Goal: Task Accomplishment & Management: Complete application form

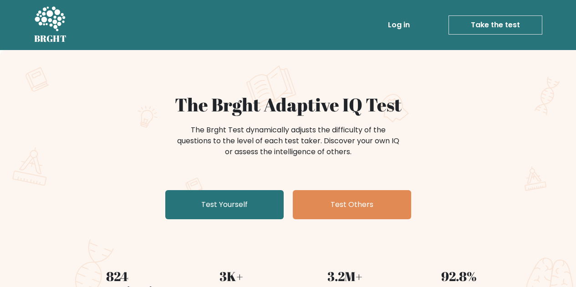
click at [131, 151] on div "The Brght Test dynamically adjusts the difficulty of the questions to the level…" at bounding box center [288, 146] width 364 height 46
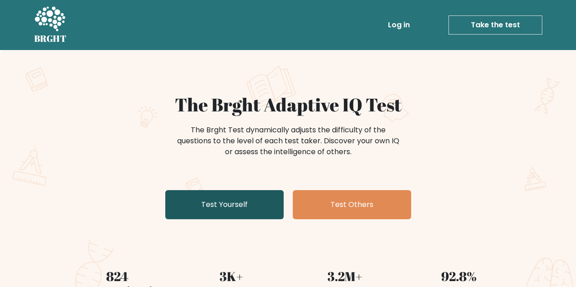
click at [224, 208] on link "Test Yourself" at bounding box center [224, 204] width 118 height 29
click at [230, 203] on link "Test Yourself" at bounding box center [224, 204] width 118 height 29
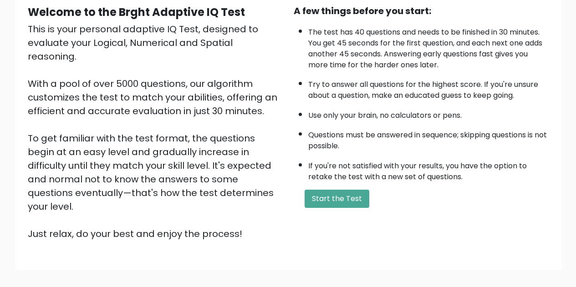
scroll to position [90, 0]
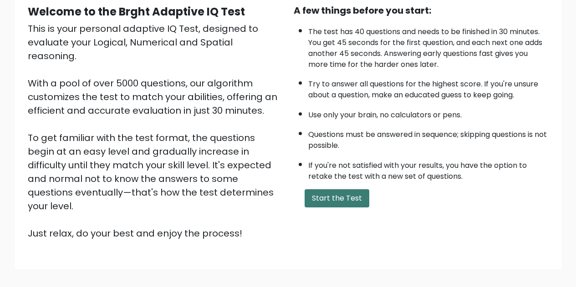
click at [337, 198] on button "Start the Test" at bounding box center [337, 198] width 65 height 18
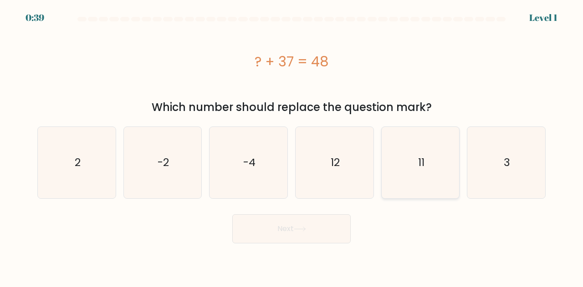
click at [414, 184] on icon "11" at bounding box center [420, 162] width 71 height 71
click at [292, 146] on input "e. 11" at bounding box center [291, 145] width 0 height 2
radio input "true"
click at [325, 224] on button "Next" at bounding box center [291, 228] width 118 height 29
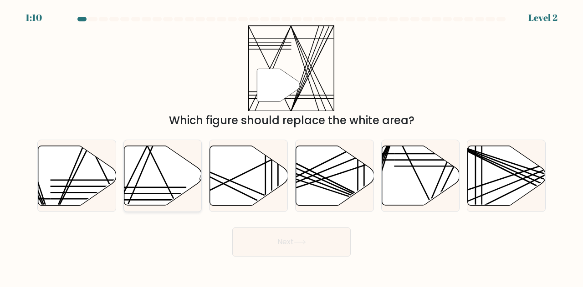
click at [141, 202] on icon at bounding box center [163, 176] width 78 height 61
click at [291, 146] on input "b." at bounding box center [291, 145] width 0 height 2
radio input "true"
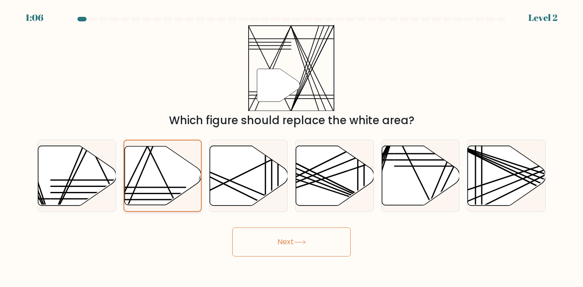
drag, startPoint x: 155, startPoint y: 192, endPoint x: 154, endPoint y: 197, distance: 5.2
click at [155, 194] on icon at bounding box center [162, 176] width 77 height 59
click at [291, 146] on input "b." at bounding box center [291, 145] width 0 height 2
drag, startPoint x: 301, startPoint y: 237, endPoint x: 307, endPoint y: 243, distance: 8.1
click at [304, 241] on button "Next" at bounding box center [291, 242] width 118 height 29
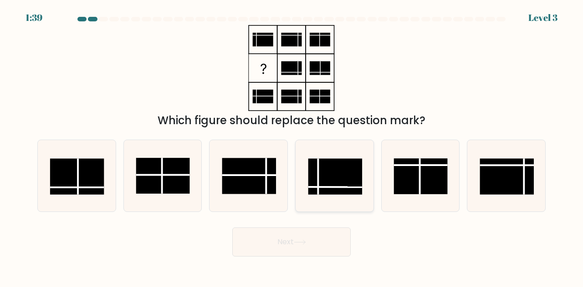
click at [337, 184] on rect at bounding box center [335, 177] width 54 height 36
click at [292, 146] on input "d." at bounding box center [291, 145] width 0 height 2
radio input "true"
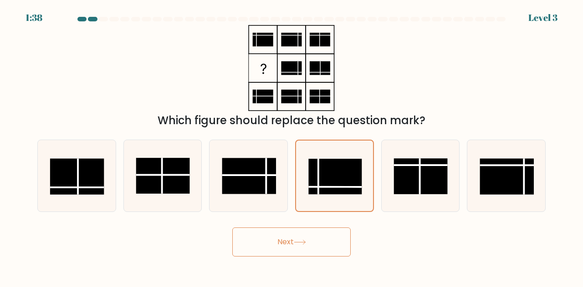
click at [298, 244] on icon at bounding box center [300, 242] width 12 height 5
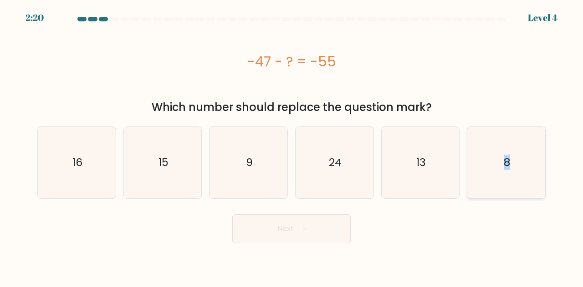
click at [506, 159] on text "8" at bounding box center [506, 162] width 6 height 15
click at [330, 237] on button "Next" at bounding box center [291, 228] width 118 height 29
click at [530, 187] on icon "8" at bounding box center [505, 162] width 71 height 71
click at [292, 146] on input "f. 8" at bounding box center [291, 145] width 0 height 2
radio input "true"
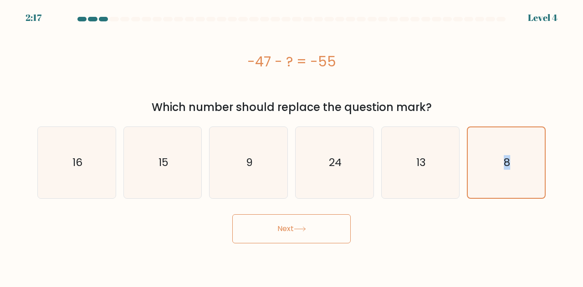
click at [325, 235] on button "Next" at bounding box center [291, 228] width 118 height 29
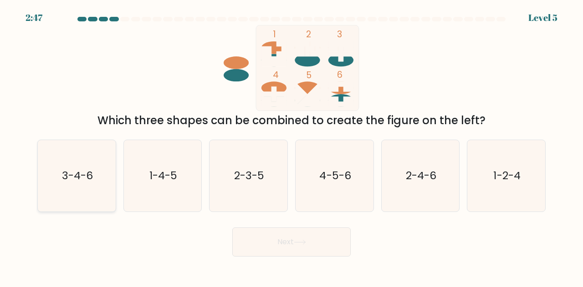
click at [78, 165] on icon "3-4-6" at bounding box center [76, 175] width 71 height 71
click at [291, 146] on input "a. 3-4-6" at bounding box center [291, 145] width 0 height 2
radio input "true"
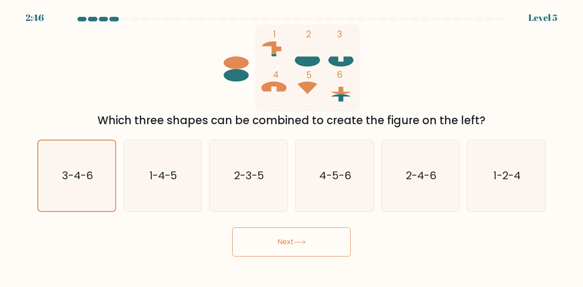
drag, startPoint x: 279, startPoint y: 243, endPoint x: 284, endPoint y: 252, distance: 10.4
click at [279, 247] on button "Next" at bounding box center [291, 242] width 118 height 29
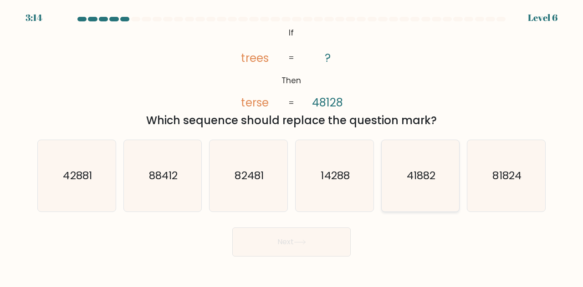
click at [436, 186] on icon "41882" at bounding box center [420, 175] width 71 height 71
click at [292, 146] on input "e. 41882" at bounding box center [291, 145] width 0 height 2
radio input "true"
drag, startPoint x: 313, startPoint y: 243, endPoint x: 311, endPoint y: 248, distance: 5.3
click at [312, 244] on button "Next" at bounding box center [291, 242] width 118 height 29
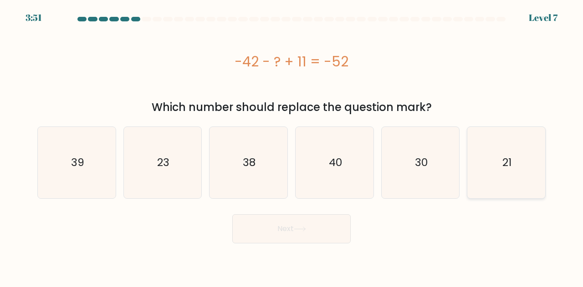
drag, startPoint x: 551, startPoint y: 164, endPoint x: 539, endPoint y: 161, distance: 12.1
click at [546, 162] on form "a." at bounding box center [291, 130] width 583 height 227
drag, startPoint x: 516, startPoint y: 163, endPoint x: 512, endPoint y: 168, distance: 6.5
click at [514, 165] on icon "21" at bounding box center [505, 162] width 71 height 71
click at [292, 146] on input "f. 21" at bounding box center [291, 145] width 0 height 2
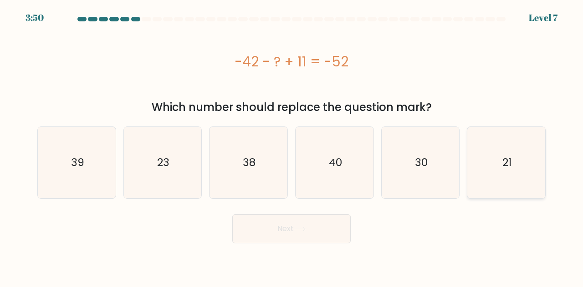
radio input "true"
click at [315, 244] on body "3:50 Level 7 a." at bounding box center [291, 143] width 583 height 287
click at [313, 239] on button "Next" at bounding box center [291, 228] width 118 height 29
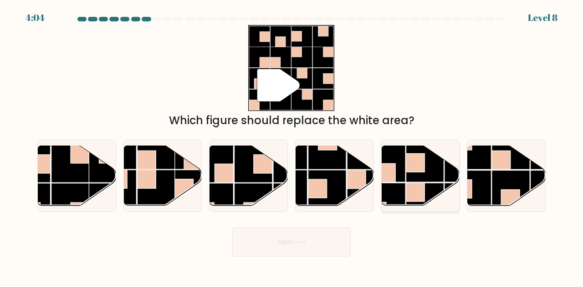
click at [421, 177] on rect at bounding box center [425, 163] width 38 height 38
click at [292, 146] on input "e." at bounding box center [291, 145] width 0 height 2
radio input "true"
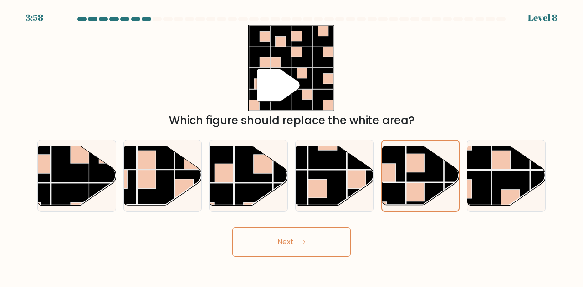
click at [309, 245] on button "Next" at bounding box center [291, 242] width 118 height 29
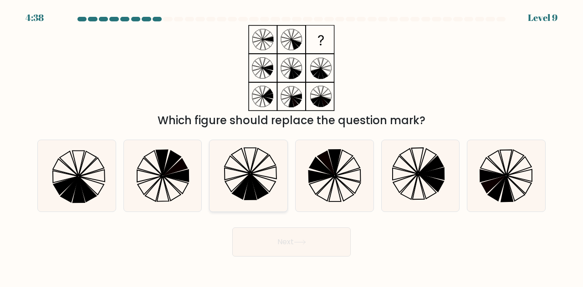
click at [243, 180] on icon at bounding box center [248, 175] width 71 height 71
click at [291, 146] on input "c." at bounding box center [291, 145] width 0 height 2
radio input "true"
click at [288, 240] on button "Next" at bounding box center [291, 242] width 118 height 29
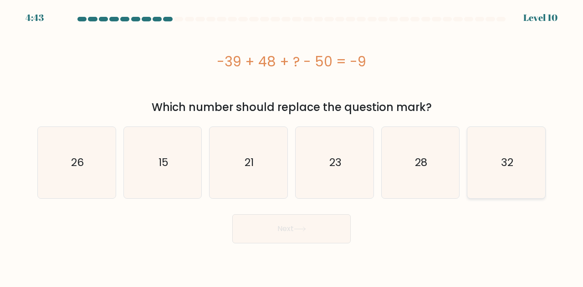
click at [521, 147] on icon "32" at bounding box center [505, 162] width 71 height 71
click at [292, 146] on input "f. 32" at bounding box center [291, 145] width 0 height 2
radio input "true"
click at [312, 241] on button "Next" at bounding box center [291, 228] width 118 height 29
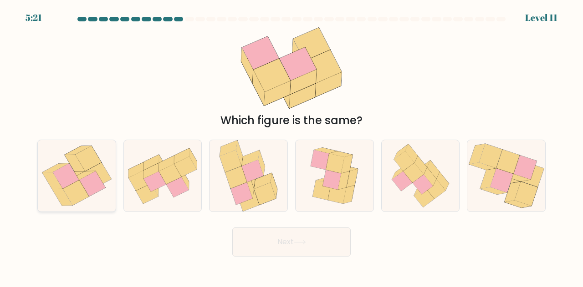
click at [62, 196] on icon at bounding box center [62, 197] width 20 height 17
click at [291, 146] on input "a." at bounding box center [291, 145] width 0 height 2
radio input "true"
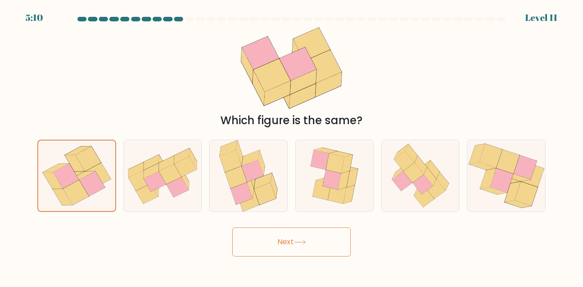
click at [320, 242] on button "Next" at bounding box center [291, 242] width 118 height 29
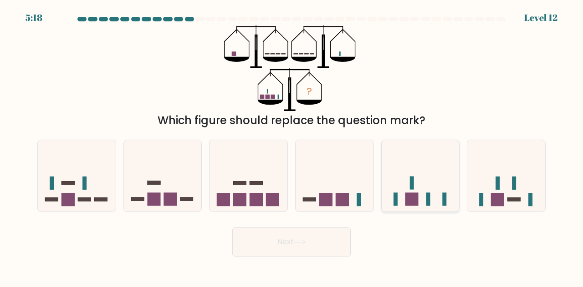
drag, startPoint x: 426, startPoint y: 195, endPoint x: 420, endPoint y: 202, distance: 9.0
click at [426, 195] on rect at bounding box center [428, 199] width 4 height 13
click at [292, 146] on input "e." at bounding box center [291, 145] width 0 height 2
radio input "true"
click at [322, 243] on button "Next" at bounding box center [291, 242] width 118 height 29
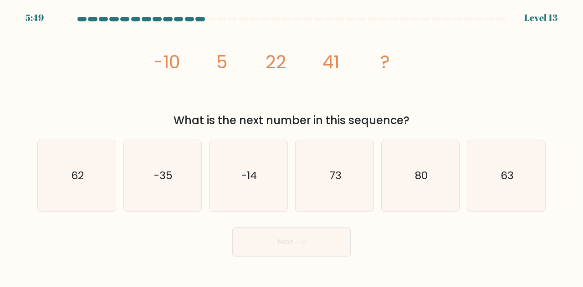
drag, startPoint x: 66, startPoint y: 206, endPoint x: 70, endPoint y: 217, distance: 12.1
click at [66, 206] on icon "62" at bounding box center [76, 175] width 71 height 71
click at [291, 146] on input "a. 62" at bounding box center [291, 145] width 0 height 2
radio input "true"
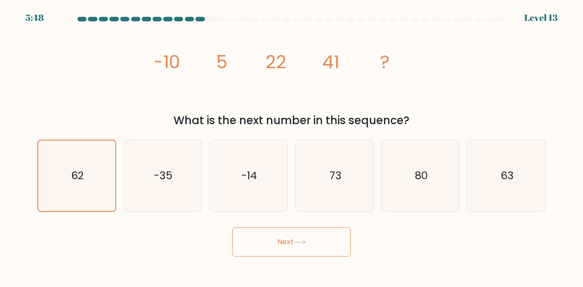
click at [317, 245] on button "Next" at bounding box center [291, 242] width 118 height 29
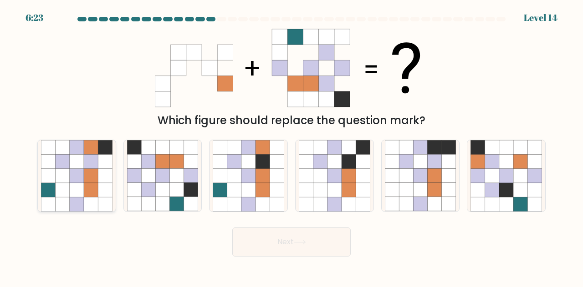
click at [91, 183] on icon at bounding box center [91, 190] width 14 height 14
click at [291, 146] on input "a." at bounding box center [291, 145] width 0 height 2
radio input "true"
click at [285, 234] on button "Next" at bounding box center [291, 242] width 118 height 29
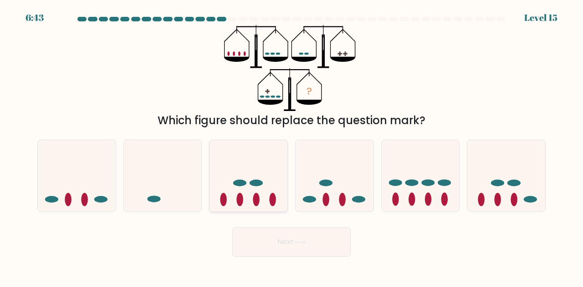
click at [269, 183] on icon at bounding box center [248, 176] width 78 height 64
click at [291, 146] on input "c." at bounding box center [291, 145] width 0 height 2
radio input "true"
click at [271, 247] on button "Next" at bounding box center [291, 242] width 118 height 29
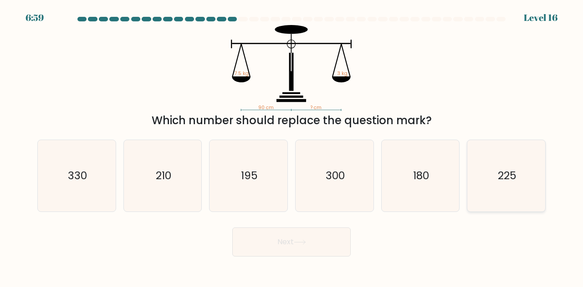
drag, startPoint x: 506, startPoint y: 160, endPoint x: 512, endPoint y: 172, distance: 12.6
click at [507, 160] on icon "225" at bounding box center [505, 175] width 71 height 71
click at [522, 174] on icon "225" at bounding box center [505, 175] width 71 height 71
click at [292, 146] on input "f. 225" at bounding box center [291, 145] width 0 height 2
radio input "true"
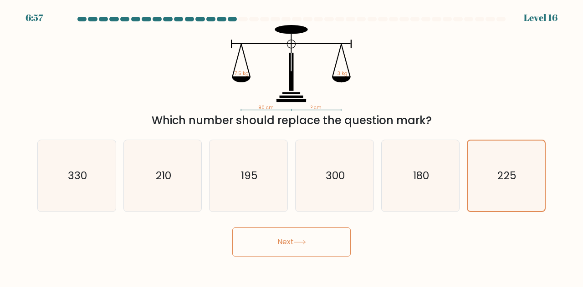
click at [288, 249] on button "Next" at bounding box center [291, 242] width 118 height 29
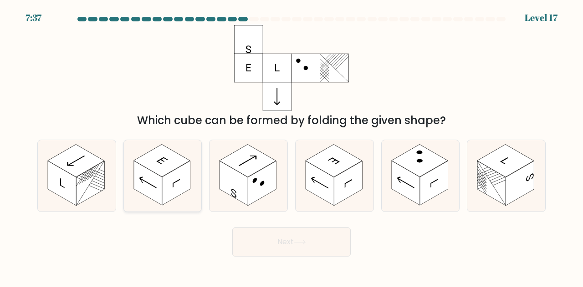
click at [156, 189] on rect at bounding box center [148, 183] width 28 height 45
click at [291, 146] on input "b." at bounding box center [291, 145] width 0 height 2
radio input "true"
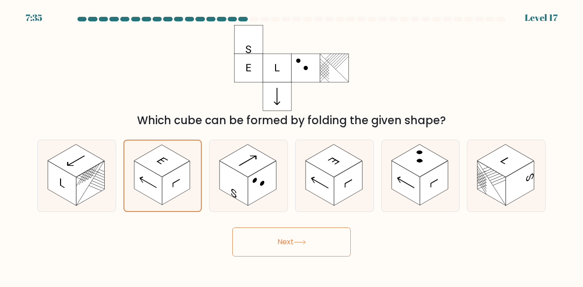
click at [271, 246] on button "Next" at bounding box center [291, 242] width 118 height 29
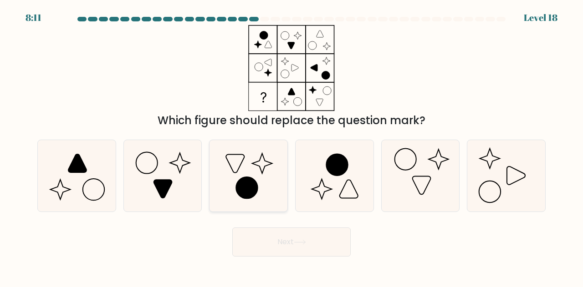
click at [266, 183] on icon at bounding box center [248, 175] width 71 height 71
click at [291, 146] on input "c." at bounding box center [291, 145] width 0 height 2
radio input "true"
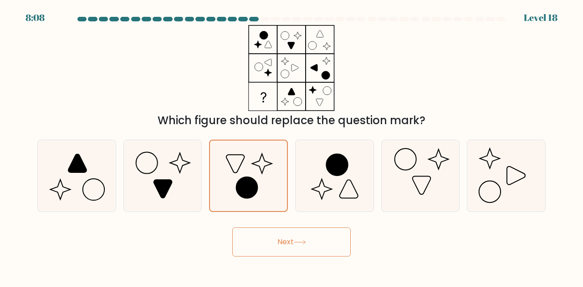
drag, startPoint x: 288, startPoint y: 239, endPoint x: 289, endPoint y: 244, distance: 4.8
click at [289, 241] on button "Next" at bounding box center [291, 242] width 118 height 29
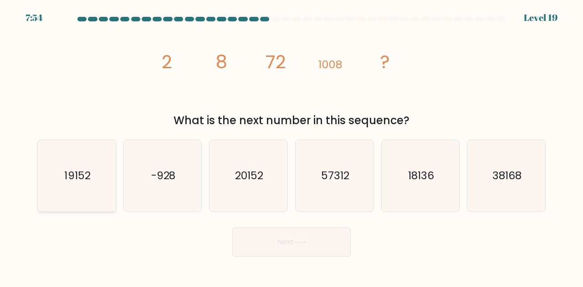
click at [94, 172] on icon "19152" at bounding box center [76, 175] width 71 height 71
click at [291, 146] on input "a. 19152" at bounding box center [291, 145] width 0 height 2
radio input "true"
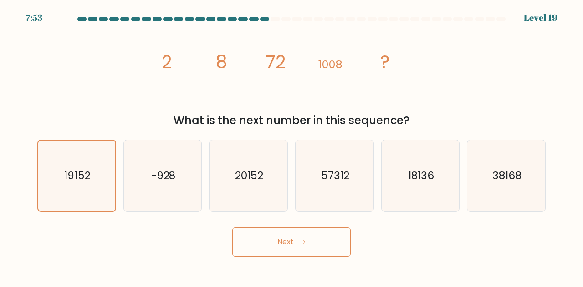
click at [335, 246] on button "Next" at bounding box center [291, 242] width 118 height 29
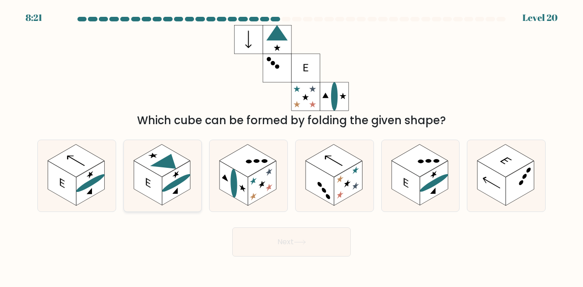
click at [153, 183] on rect at bounding box center [148, 183] width 28 height 45
click at [291, 146] on input "b." at bounding box center [291, 145] width 0 height 2
radio input "true"
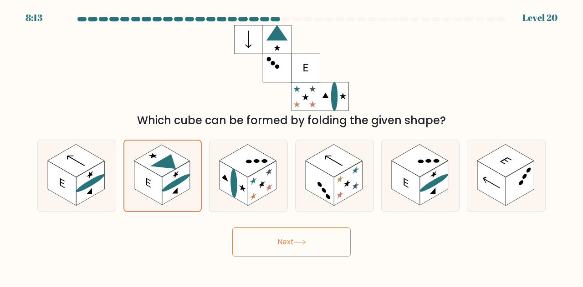
drag, startPoint x: 259, startPoint y: 240, endPoint x: 264, endPoint y: 241, distance: 4.6
click at [260, 240] on button "Next" at bounding box center [291, 242] width 118 height 29
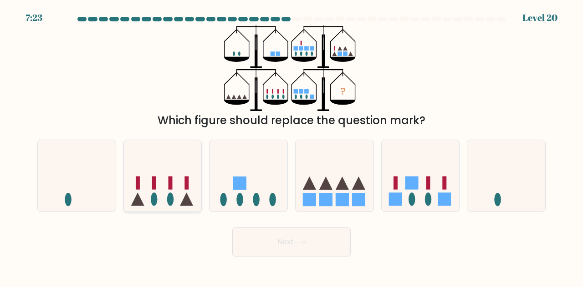
click at [163, 161] on icon at bounding box center [163, 176] width 78 height 64
click at [291, 146] on input "b." at bounding box center [291, 145] width 0 height 2
radio input "true"
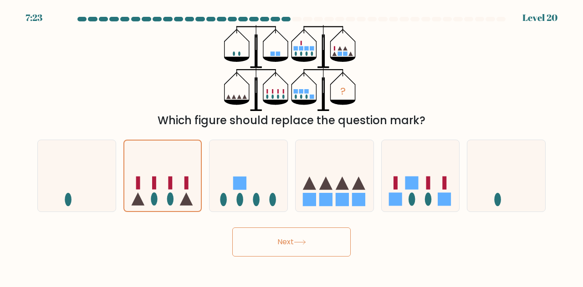
click at [314, 258] on body "7:23 Level 20" at bounding box center [291, 143] width 583 height 287
click at [313, 241] on button "Next" at bounding box center [291, 242] width 118 height 29
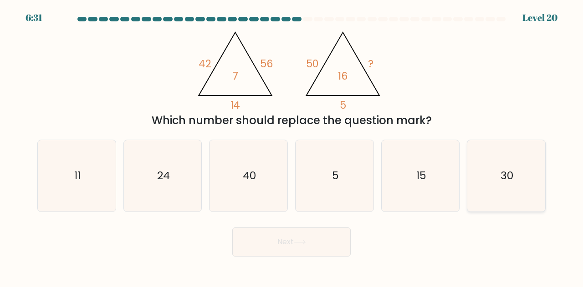
click at [511, 168] on icon "30" at bounding box center [505, 175] width 71 height 71
click at [292, 146] on input "f. 30" at bounding box center [291, 145] width 0 height 2
radio input "true"
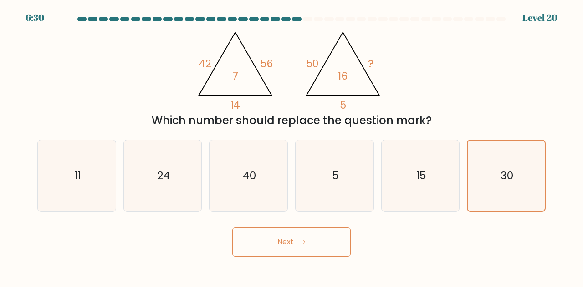
click at [305, 237] on button "Next" at bounding box center [291, 242] width 118 height 29
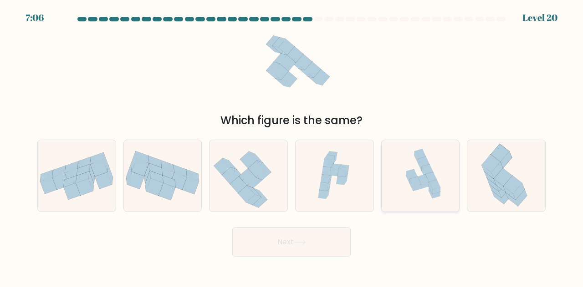
click at [422, 196] on icon at bounding box center [420, 175] width 76 height 71
click at [292, 146] on input "e." at bounding box center [291, 145] width 0 height 2
radio input "true"
click at [331, 239] on button "Next" at bounding box center [291, 242] width 118 height 29
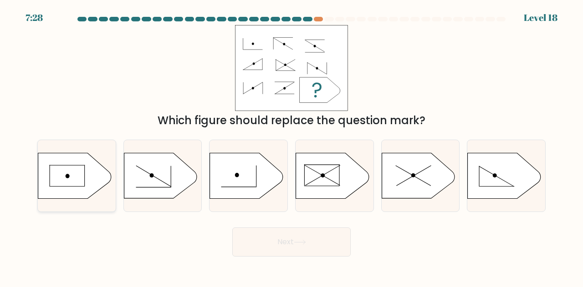
click at [51, 173] on icon at bounding box center [74, 176] width 73 height 46
click at [291, 146] on input "a." at bounding box center [291, 145] width 0 height 2
radio input "true"
click at [312, 239] on button "Next" at bounding box center [291, 242] width 118 height 29
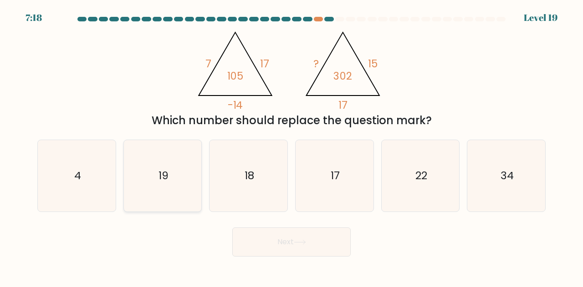
click at [173, 184] on icon "19" at bounding box center [162, 175] width 71 height 71
click at [291, 146] on input "b. 19" at bounding box center [291, 145] width 0 height 2
radio input "true"
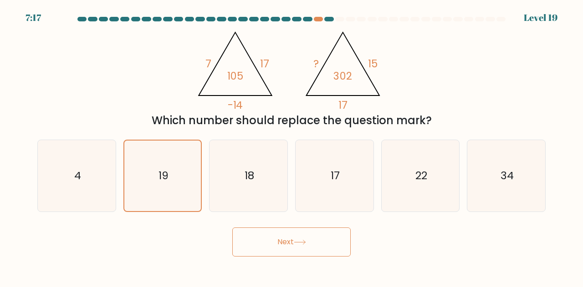
click at [287, 248] on button "Next" at bounding box center [291, 242] width 118 height 29
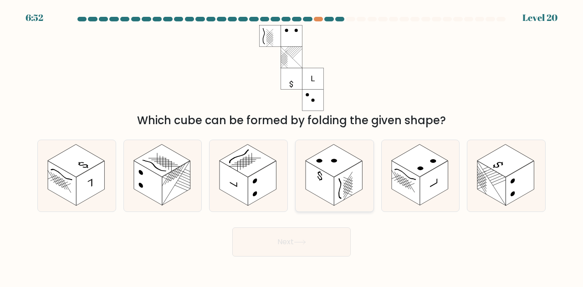
click at [333, 194] on rect at bounding box center [319, 183] width 28 height 45
click at [292, 146] on input "d." at bounding box center [291, 145] width 0 height 2
radio input "true"
click at [309, 248] on button "Next" at bounding box center [291, 242] width 118 height 29
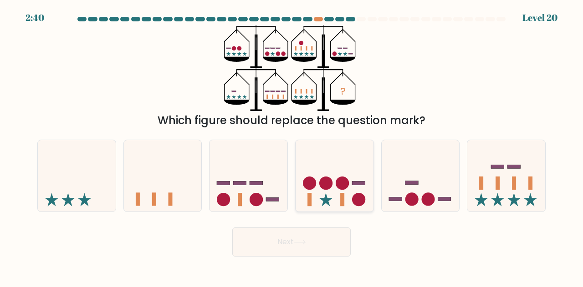
drag, startPoint x: 324, startPoint y: 176, endPoint x: 329, endPoint y: 184, distance: 9.2
click at [325, 177] on icon at bounding box center [334, 176] width 78 height 64
click at [292, 146] on input "d." at bounding box center [291, 145] width 0 height 2
radio input "true"
drag, startPoint x: 333, startPoint y: 178, endPoint x: 338, endPoint y: 187, distance: 10.8
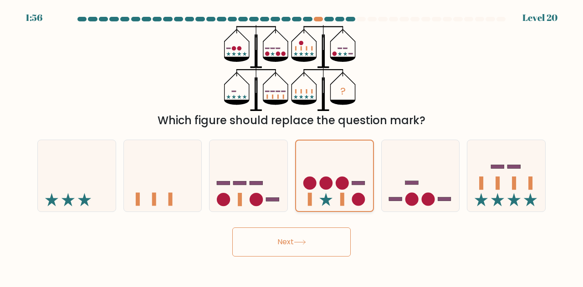
click at [335, 184] on icon at bounding box center [334, 176] width 77 height 64
click at [292, 146] on input "d." at bounding box center [291, 145] width 0 height 2
drag, startPoint x: 319, startPoint y: 233, endPoint x: 326, endPoint y: 244, distance: 13.8
click at [321, 239] on button "Next" at bounding box center [291, 242] width 118 height 29
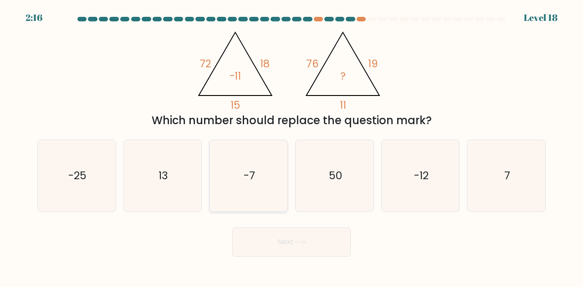
click at [268, 165] on icon "-7" at bounding box center [248, 175] width 71 height 71
click at [291, 146] on input "c. -7" at bounding box center [291, 145] width 0 height 2
radio input "true"
click at [284, 265] on body "2:16 Level 18" at bounding box center [291, 143] width 583 height 287
click at [279, 245] on button "Next" at bounding box center [291, 242] width 118 height 29
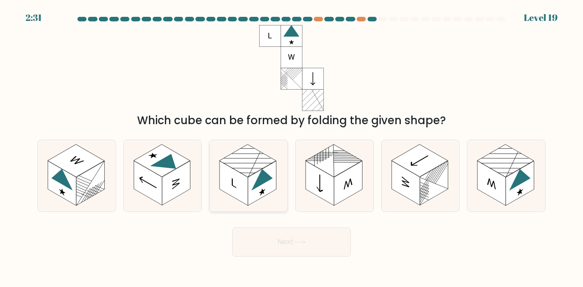
click at [273, 188] on rect at bounding box center [262, 183] width 28 height 45
click at [291, 146] on input "c." at bounding box center [291, 145] width 0 height 2
radio input "true"
click at [263, 235] on button "Next" at bounding box center [291, 242] width 118 height 29
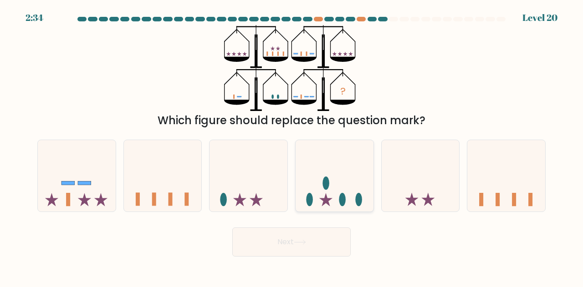
drag, startPoint x: 348, startPoint y: 197, endPoint x: 350, endPoint y: 202, distance: 5.2
click at [349, 201] on icon at bounding box center [334, 176] width 78 height 64
click at [292, 146] on input "d." at bounding box center [291, 145] width 0 height 2
radio input "true"
click at [330, 239] on button "Next" at bounding box center [291, 242] width 118 height 29
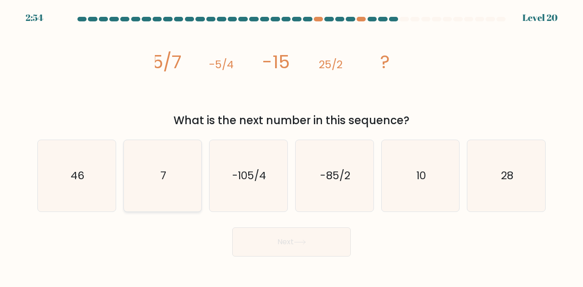
click at [178, 188] on icon "7" at bounding box center [162, 175] width 71 height 71
click at [291, 146] on input "b. 7" at bounding box center [291, 145] width 0 height 2
radio input "true"
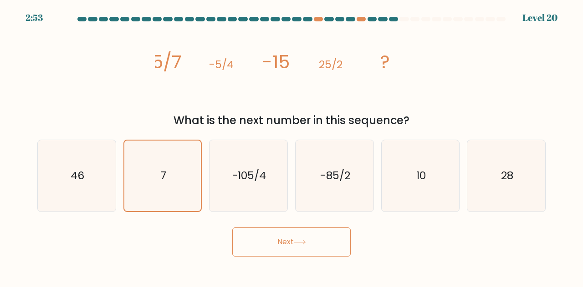
click at [293, 241] on button "Next" at bounding box center [291, 242] width 118 height 29
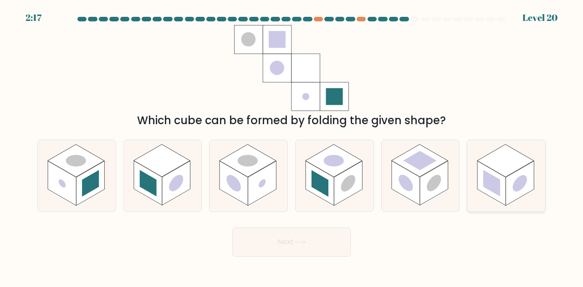
drag, startPoint x: 507, startPoint y: 198, endPoint x: 496, endPoint y: 207, distance: 14.2
click at [505, 197] on icon at bounding box center [506, 175] width 78 height 71
click at [292, 146] on input "f." at bounding box center [291, 145] width 0 height 2
radio input "true"
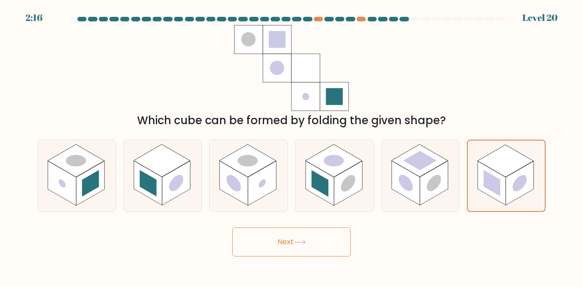
click at [287, 242] on button "Next" at bounding box center [291, 242] width 118 height 29
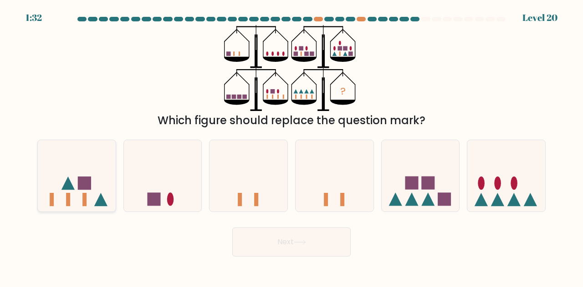
click at [77, 189] on icon at bounding box center [77, 176] width 78 height 64
click at [291, 146] on input "a." at bounding box center [291, 145] width 0 height 2
radio input "true"
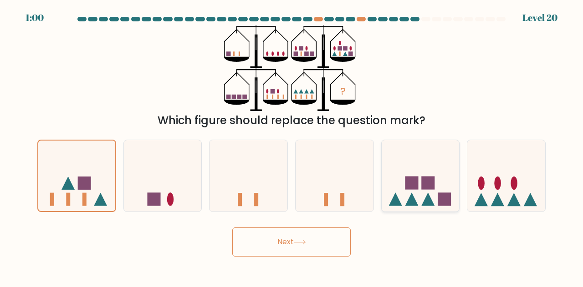
click at [392, 193] on icon at bounding box center [420, 176] width 78 height 64
click at [292, 146] on input "e." at bounding box center [291, 145] width 0 height 2
radio input "true"
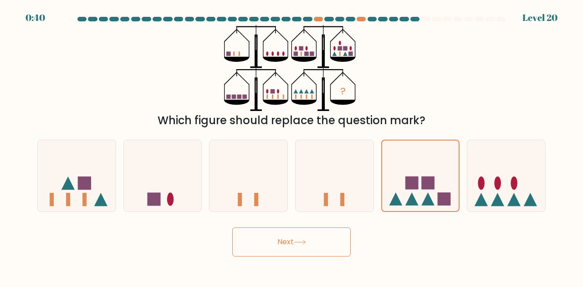
click at [346, 251] on button "Next" at bounding box center [291, 242] width 118 height 29
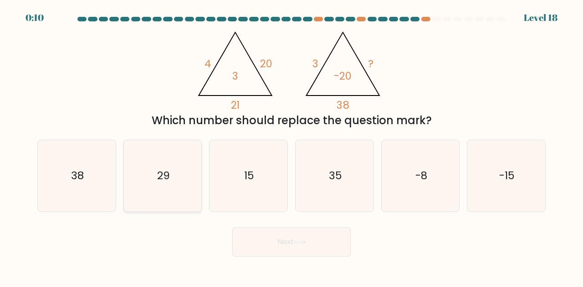
click at [161, 194] on icon "29" at bounding box center [162, 175] width 71 height 71
click at [291, 146] on input "b. 29" at bounding box center [291, 145] width 0 height 2
radio input "true"
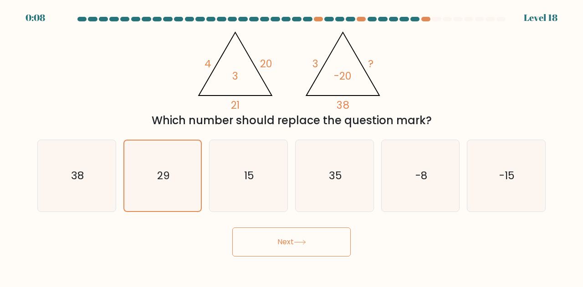
click at [310, 235] on button "Next" at bounding box center [291, 242] width 118 height 29
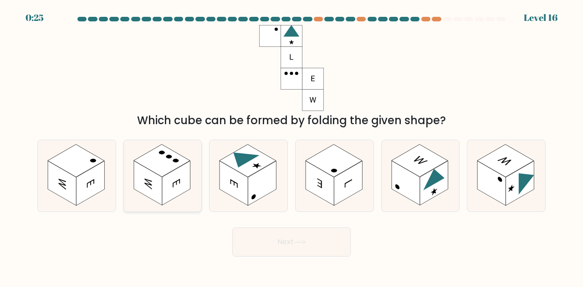
click at [180, 181] on rect at bounding box center [176, 183] width 28 height 45
click at [291, 146] on input "b." at bounding box center [291, 145] width 0 height 2
radio input "true"
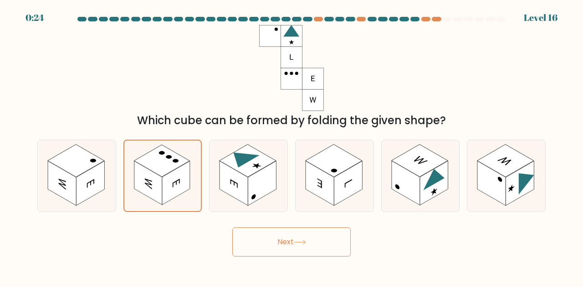
drag, startPoint x: 268, startPoint y: 221, endPoint x: 272, endPoint y: 226, distance: 6.6
click at [272, 226] on form at bounding box center [291, 137] width 583 height 240
click at [275, 238] on button "Next" at bounding box center [291, 242] width 118 height 29
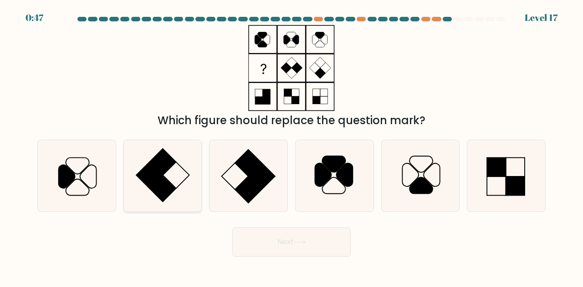
click at [166, 180] on rect at bounding box center [162, 189] width 26 height 26
click at [291, 146] on input "b." at bounding box center [291, 145] width 0 height 2
radio input "true"
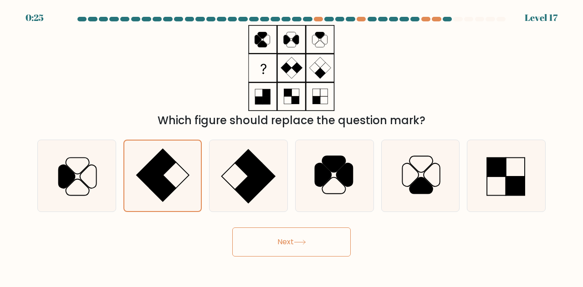
drag, startPoint x: 284, startPoint y: 242, endPoint x: 282, endPoint y: 237, distance: 5.3
click at [282, 243] on button "Next" at bounding box center [291, 242] width 118 height 29
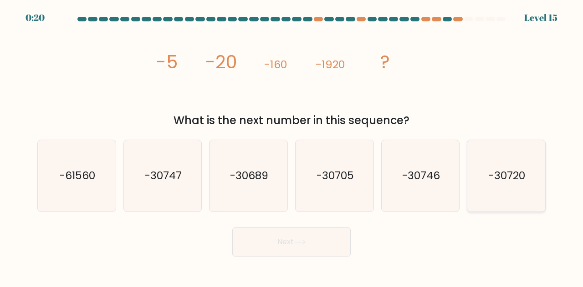
click at [523, 200] on icon "-30720" at bounding box center [505, 175] width 71 height 71
click at [292, 146] on input "f. -30720" at bounding box center [291, 145] width 0 height 2
radio input "true"
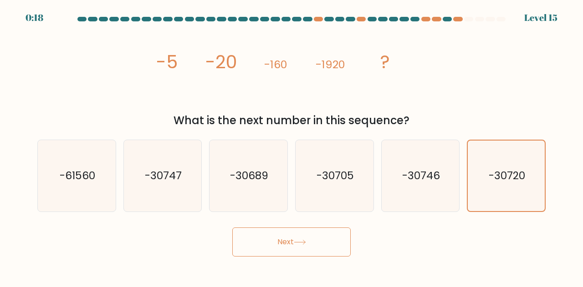
click at [315, 240] on button "Next" at bounding box center [291, 242] width 118 height 29
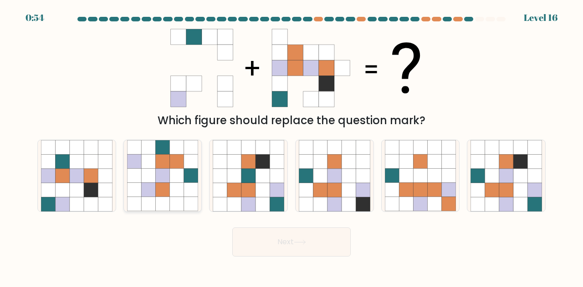
click at [183, 185] on icon at bounding box center [177, 190] width 14 height 14
click at [291, 146] on input "b." at bounding box center [291, 145] width 0 height 2
radio input "true"
click at [343, 169] on icon at bounding box center [348, 176] width 14 height 14
click at [292, 146] on input "d." at bounding box center [291, 145] width 0 height 2
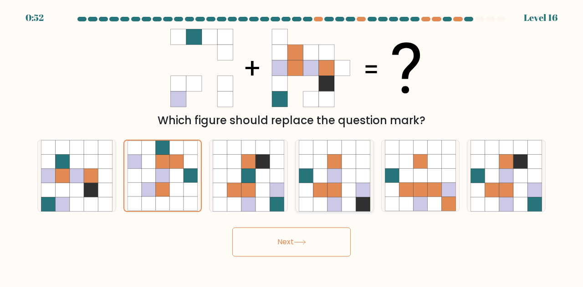
radio input "true"
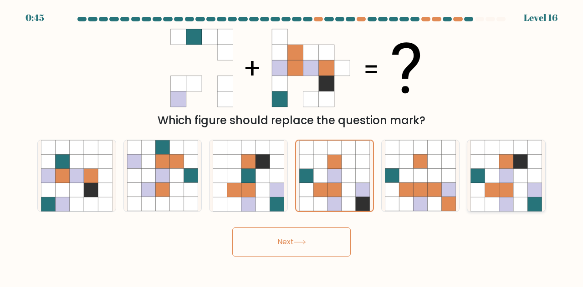
click at [508, 176] on icon at bounding box center [506, 176] width 14 height 14
click at [292, 146] on input "f." at bounding box center [291, 145] width 0 height 2
radio input "true"
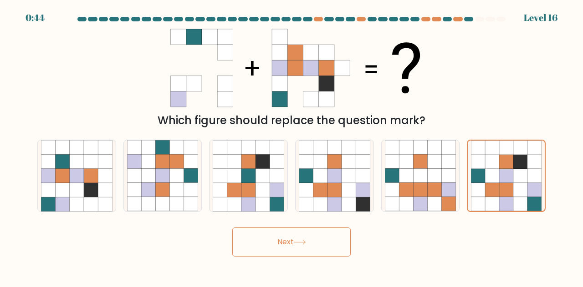
click at [336, 234] on button "Next" at bounding box center [291, 242] width 118 height 29
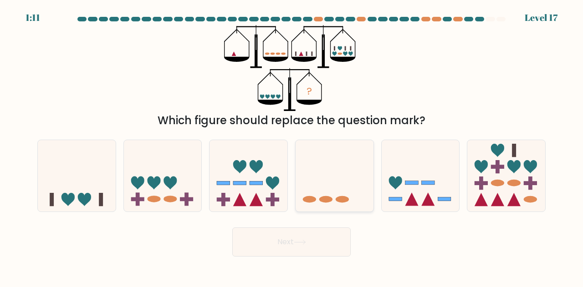
drag, startPoint x: 315, startPoint y: 149, endPoint x: 314, endPoint y: 162, distance: 12.8
click at [314, 149] on icon at bounding box center [334, 176] width 78 height 64
click at [292, 146] on input "d." at bounding box center [291, 145] width 0 height 2
radio input "true"
click at [303, 249] on button "Next" at bounding box center [291, 242] width 118 height 29
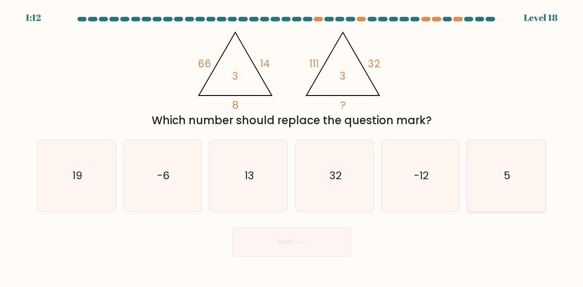
click at [480, 171] on icon "5" at bounding box center [505, 175] width 71 height 71
click at [292, 146] on input "f. 5" at bounding box center [291, 145] width 0 height 2
radio input "true"
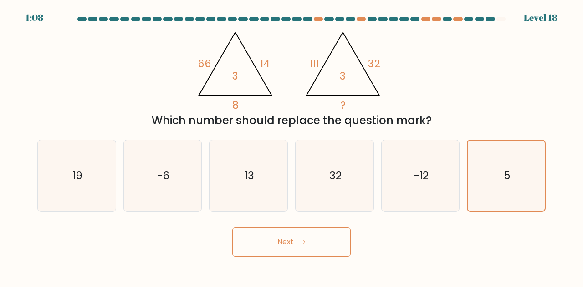
click at [318, 244] on button "Next" at bounding box center [291, 242] width 118 height 29
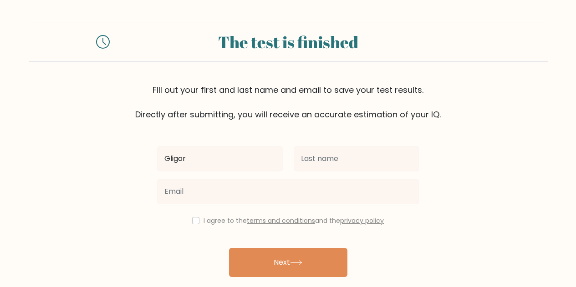
type input "Gligor"
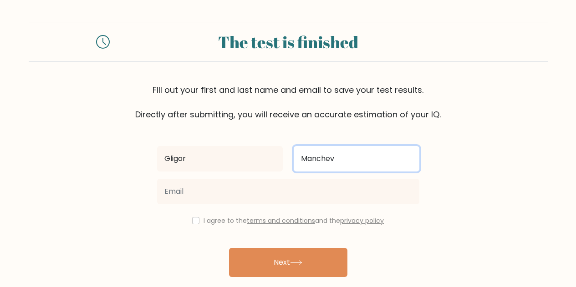
type input "Manchev"
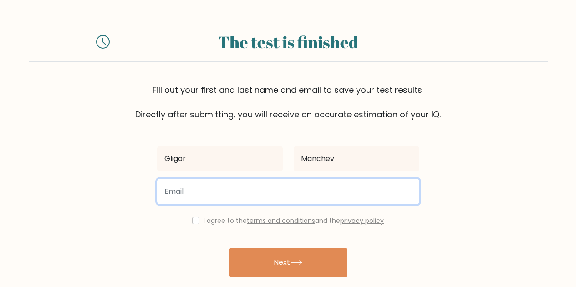
click at [223, 188] on input "email" at bounding box center [288, 191] width 262 height 25
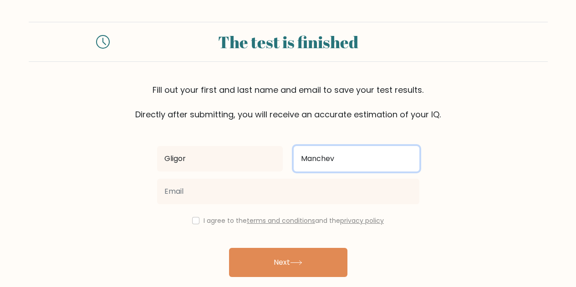
click at [308, 159] on input "Manchev" at bounding box center [357, 158] width 126 height 25
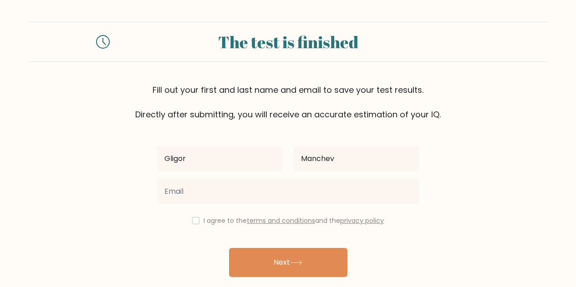
drag, startPoint x: 102, startPoint y: 172, endPoint x: 118, endPoint y: 173, distance: 16.5
click at [102, 172] on form "The test is finished Fill out your first and last name and email to save your t…" at bounding box center [288, 160] width 576 height 276
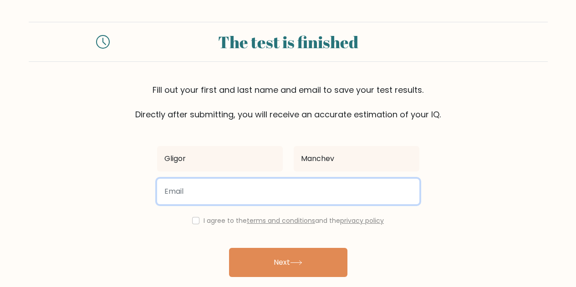
click at [201, 194] on input "email" at bounding box center [288, 191] width 262 height 25
click at [194, 194] on input "email" at bounding box center [288, 191] width 262 height 25
click at [228, 184] on input "email" at bounding box center [288, 191] width 262 height 25
type input "sowojix294@tosvot.com"
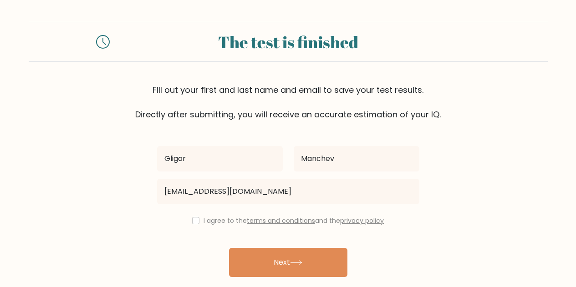
drag, startPoint x: 192, startPoint y: 215, endPoint x: 200, endPoint y: 216, distance: 7.8
click at [197, 214] on div "Gligor Manchev sowojix294@tosvot.com I agree to the terms and conditions and th…" at bounding box center [288, 209] width 273 height 177
click at [196, 222] on input "checkbox" at bounding box center [195, 220] width 7 height 7
checkbox input "true"
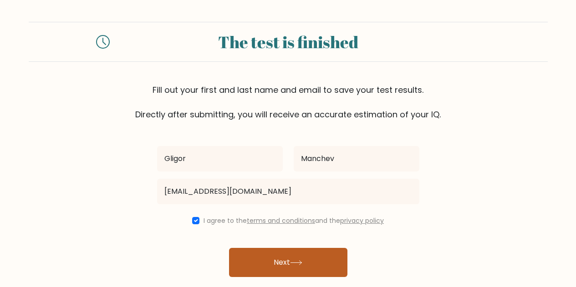
click at [286, 258] on button "Next" at bounding box center [288, 262] width 118 height 29
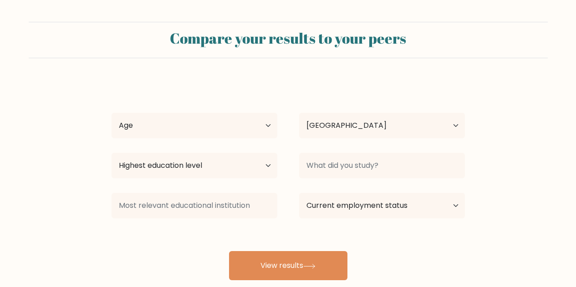
select select "US"
click at [259, 120] on select "Age Under 18 years old 18-24 years old 25-34 years old 35-44 years old 45-54 ye…" at bounding box center [195, 125] width 166 height 25
select select "25_34"
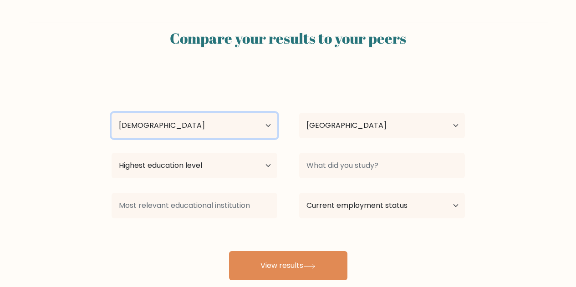
click at [112, 113] on select "Age Under 18 years old 18-24 years old 25-34 years old 35-44 years old 45-54 ye…" at bounding box center [195, 125] width 166 height 25
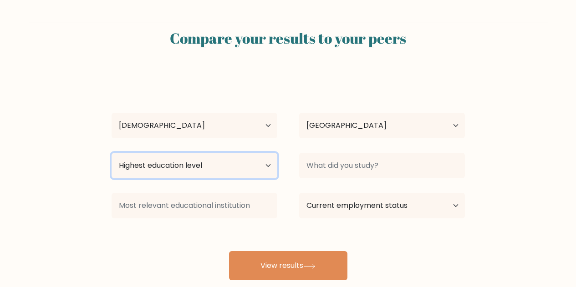
click at [187, 158] on select "Highest education level No schooling Primary Lower Secondary Upper Secondary Oc…" at bounding box center [195, 165] width 166 height 25
click at [112, 153] on select "Highest education level No schooling Primary Lower Secondary Upper Secondary Oc…" at bounding box center [195, 165] width 166 height 25
click at [210, 157] on select "Highest education level No schooling Primary Lower Secondary Upper Secondary Oc…" at bounding box center [195, 165] width 166 height 25
select select "upper_secondary"
click at [112, 153] on select "Highest education level No schooling Primary Lower Secondary Upper Secondary Oc…" at bounding box center [195, 165] width 166 height 25
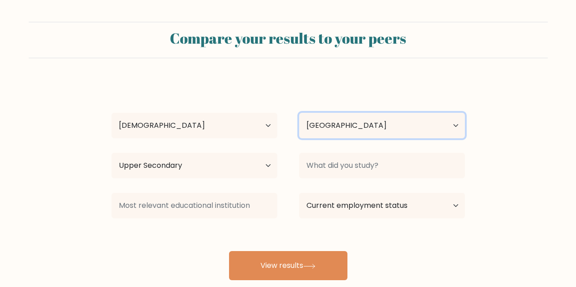
click at [356, 131] on select "Country Afghanistan Albania Algeria American Samoa Andorra Angola Anguilla Anta…" at bounding box center [382, 125] width 166 height 25
select select "MK"
click at [299, 113] on select "Country Afghanistan Albania Algeria American Samoa Andorra Angola Anguilla Anta…" at bounding box center [382, 125] width 166 height 25
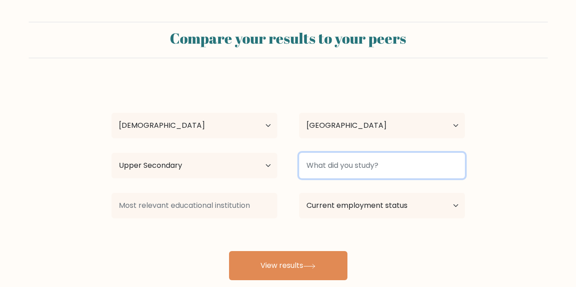
click at [325, 166] on input at bounding box center [382, 165] width 166 height 25
type input "E"
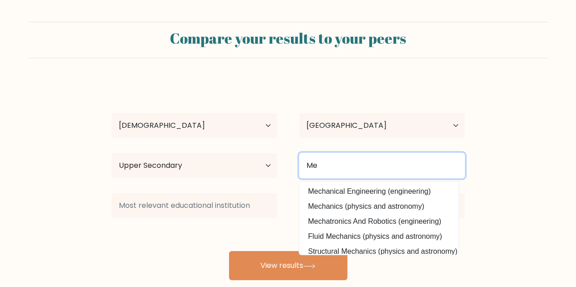
type input "M"
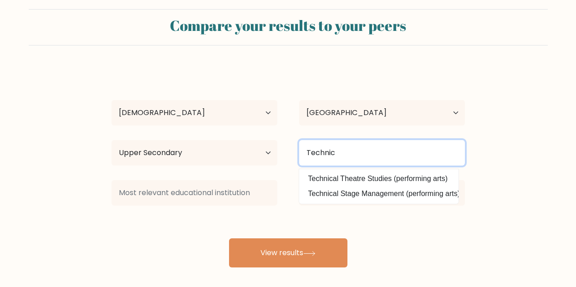
drag, startPoint x: 343, startPoint y: 152, endPoint x: 349, endPoint y: 155, distance: 6.8
click at [344, 154] on input "Technic" at bounding box center [382, 152] width 166 height 25
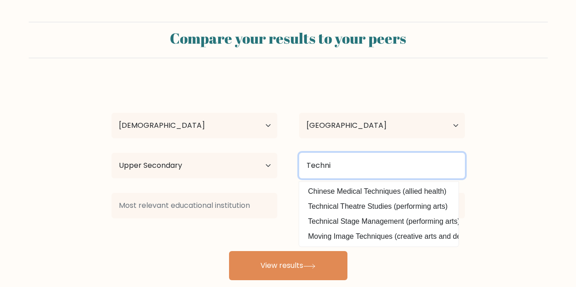
drag, startPoint x: 345, startPoint y: 160, endPoint x: 206, endPoint y: 184, distance: 141.3
click at [218, 183] on div "Gligor Manchev Age Under 18 years old 18-24 years old 25-34 years old 35-44 yea…" at bounding box center [288, 180] width 364 height 200
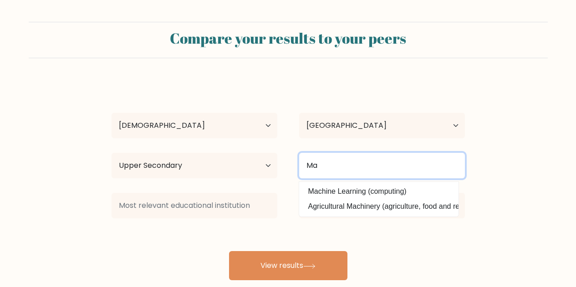
type input "M"
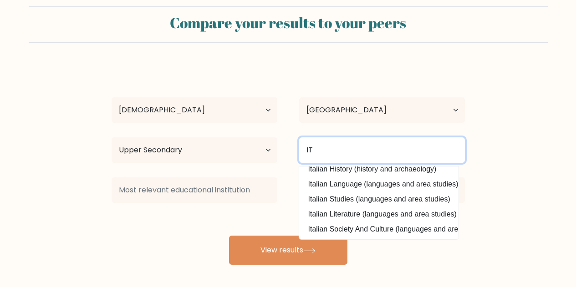
scroll to position [15, 0]
drag, startPoint x: 325, startPoint y: 158, endPoint x: 294, endPoint y: 160, distance: 31.0
click at [294, 160] on div "IT Italian History (history and archaeology) Italian Language (languages and ar…" at bounding box center [382, 150] width 188 height 33
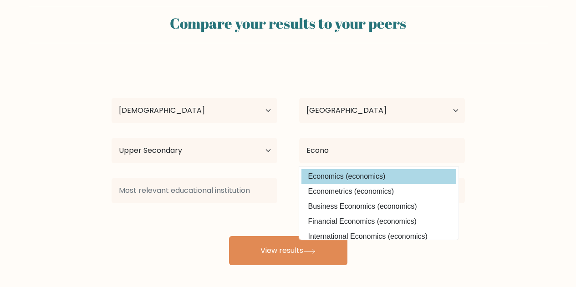
click at [364, 172] on option "Economics (economics)" at bounding box center [378, 176] width 155 height 15
type input "Economics"
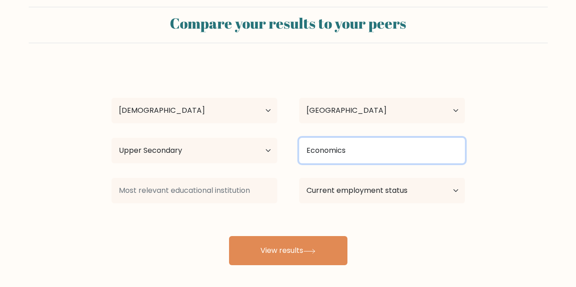
click at [362, 153] on input "Economics" at bounding box center [382, 150] width 166 height 25
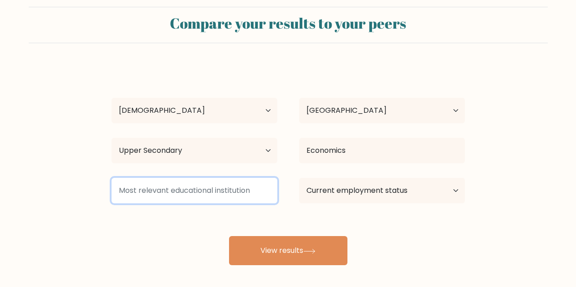
click at [217, 196] on input at bounding box center [195, 190] width 166 height 25
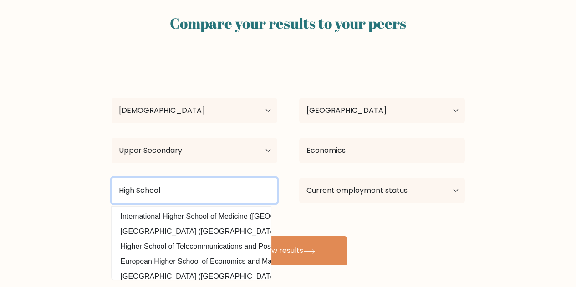
type input "High School"
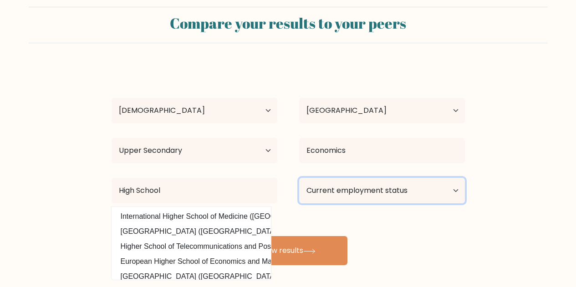
drag, startPoint x: 399, startPoint y: 194, endPoint x: 407, endPoint y: 194, distance: 8.2
click at [406, 194] on select "Current employment status Employed Student Retired Other / prefer not to answer" at bounding box center [382, 190] width 166 height 25
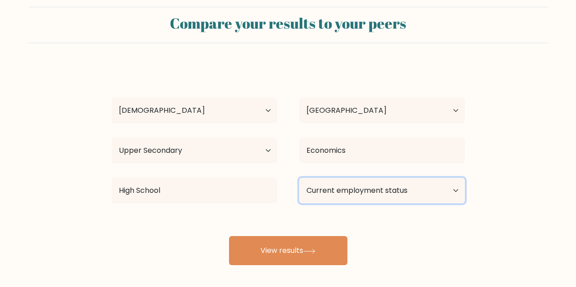
select select "other"
click at [299, 178] on select "Current employment status Employed Student Retired Other / prefer not to answer" at bounding box center [382, 190] width 166 height 25
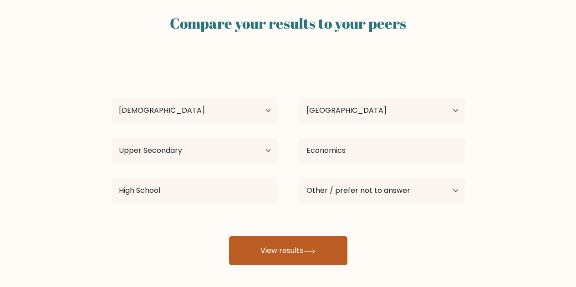
click at [319, 242] on button "View results" at bounding box center [288, 250] width 118 height 29
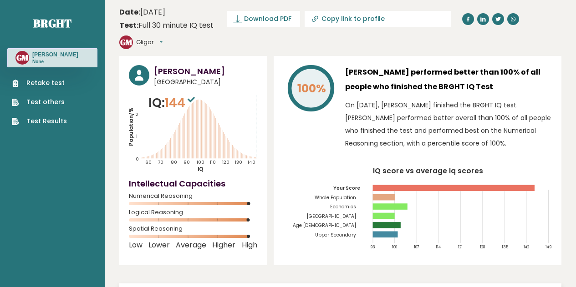
click at [162, 38] on button "Gligor" at bounding box center [149, 42] width 26 height 9
click at [183, 63] on link "Profile" at bounding box center [160, 69] width 46 height 13
click at [162, 38] on button "Gligor" at bounding box center [149, 42] width 26 height 9
click at [183, 51] on link "Dashboard" at bounding box center [160, 57] width 46 height 13
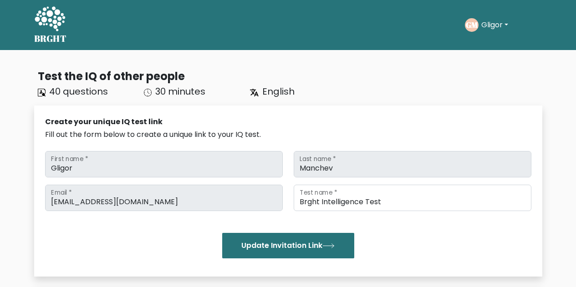
drag, startPoint x: 277, startPoint y: 96, endPoint x: 259, endPoint y: 96, distance: 18.2
click at [277, 96] on span "English" at bounding box center [278, 91] width 32 height 13
click at [198, 97] on span "30 minutes" at bounding box center [180, 91] width 50 height 13
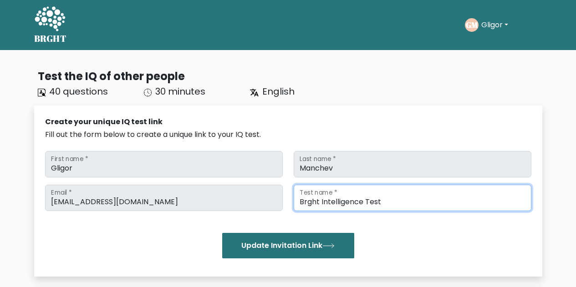
drag, startPoint x: 384, startPoint y: 202, endPoint x: 247, endPoint y: 229, distance: 139.8
click at [255, 213] on div "[EMAIL_ADDRESS][DOMAIN_NAME] Email * Brght Intelligence Test Test name * Update…" at bounding box center [288, 222] width 486 height 74
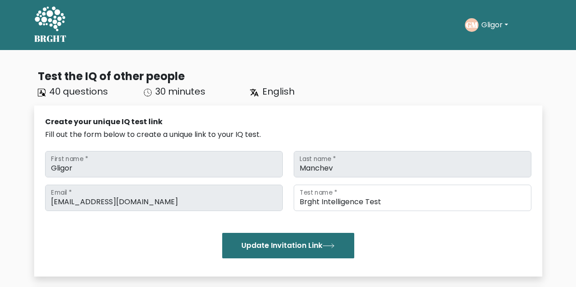
click at [502, 20] on button "Gligor" at bounding box center [494, 25] width 32 height 12
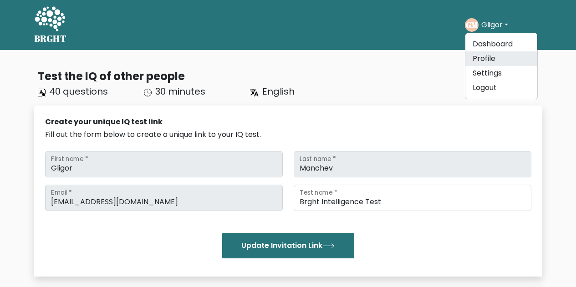
click at [484, 60] on link "Profile" at bounding box center [501, 58] width 72 height 15
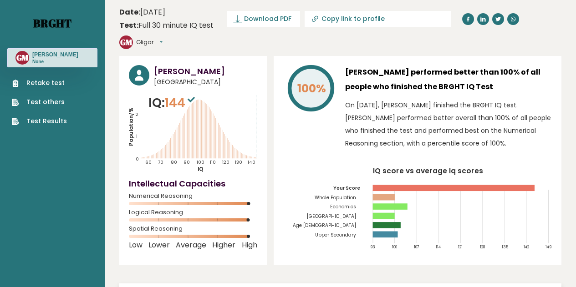
click at [56, 26] on link "Brght" at bounding box center [52, 23] width 38 height 15
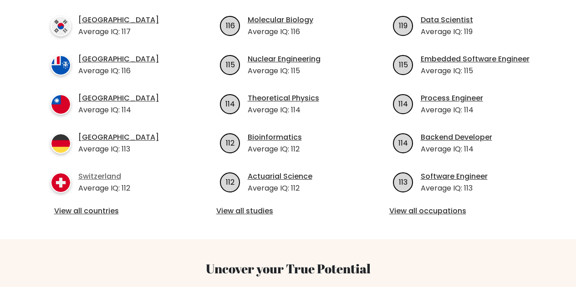
click at [114, 171] on link "Switzerland" at bounding box center [104, 176] width 52 height 11
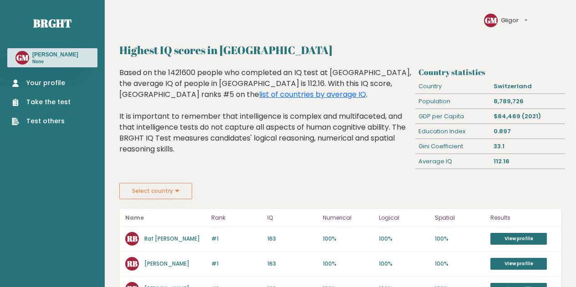
click at [182, 195] on button "Select country" at bounding box center [155, 191] width 73 height 16
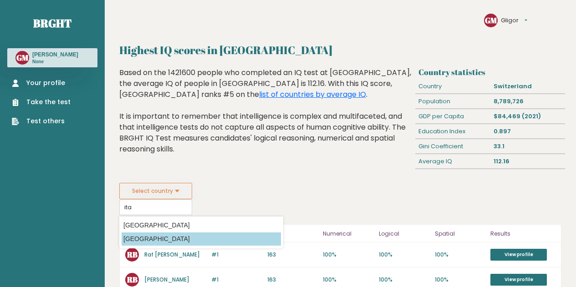
drag, startPoint x: 193, startPoint y: 220, endPoint x: 196, endPoint y: 245, distance: 24.7
click at [195, 245] on datalist "Country [GEOGRAPHIC_DATA] [GEOGRAPHIC_DATA] [GEOGRAPHIC_DATA] [US_STATE] [GEOGR…" at bounding box center [201, 233] width 164 height 32
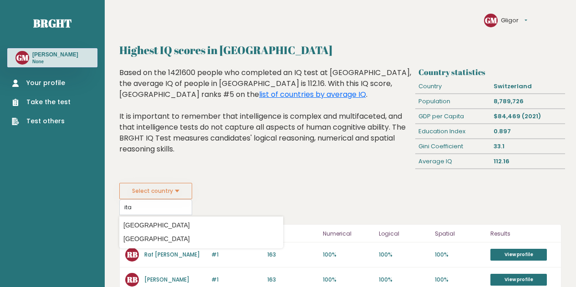
click at [171, 226] on option "[GEOGRAPHIC_DATA]" at bounding box center [201, 225] width 159 height 13
type input "[GEOGRAPHIC_DATA]"
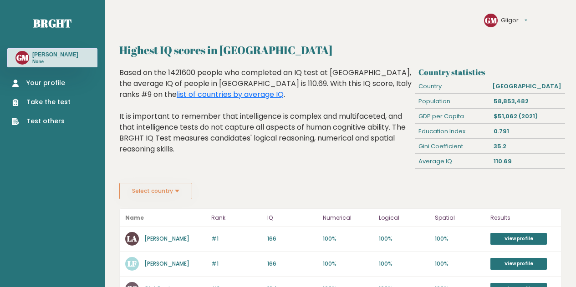
click at [176, 189] on button "Select country" at bounding box center [155, 191] width 73 height 16
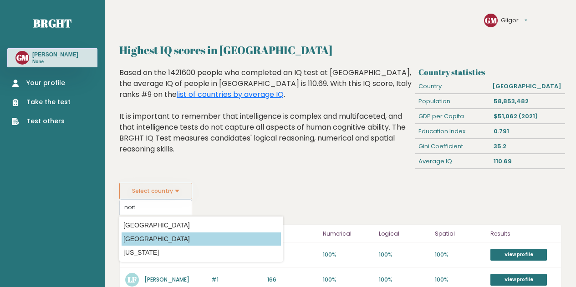
click at [195, 237] on option "[GEOGRAPHIC_DATA]" at bounding box center [201, 239] width 159 height 13
type input "[GEOGRAPHIC_DATA]"
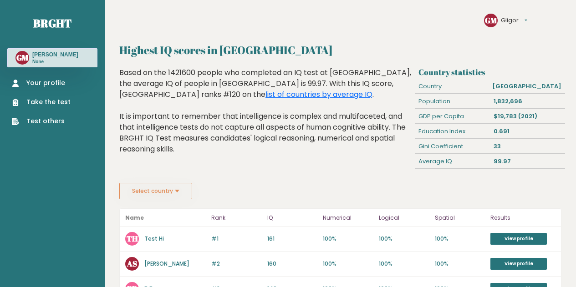
click at [520, 21] on button "Gligor" at bounding box center [514, 20] width 26 height 9
click at [507, 41] on link "Logout" at bounding box center [523, 42] width 45 height 9
